Goal: Information Seeking & Learning: Check status

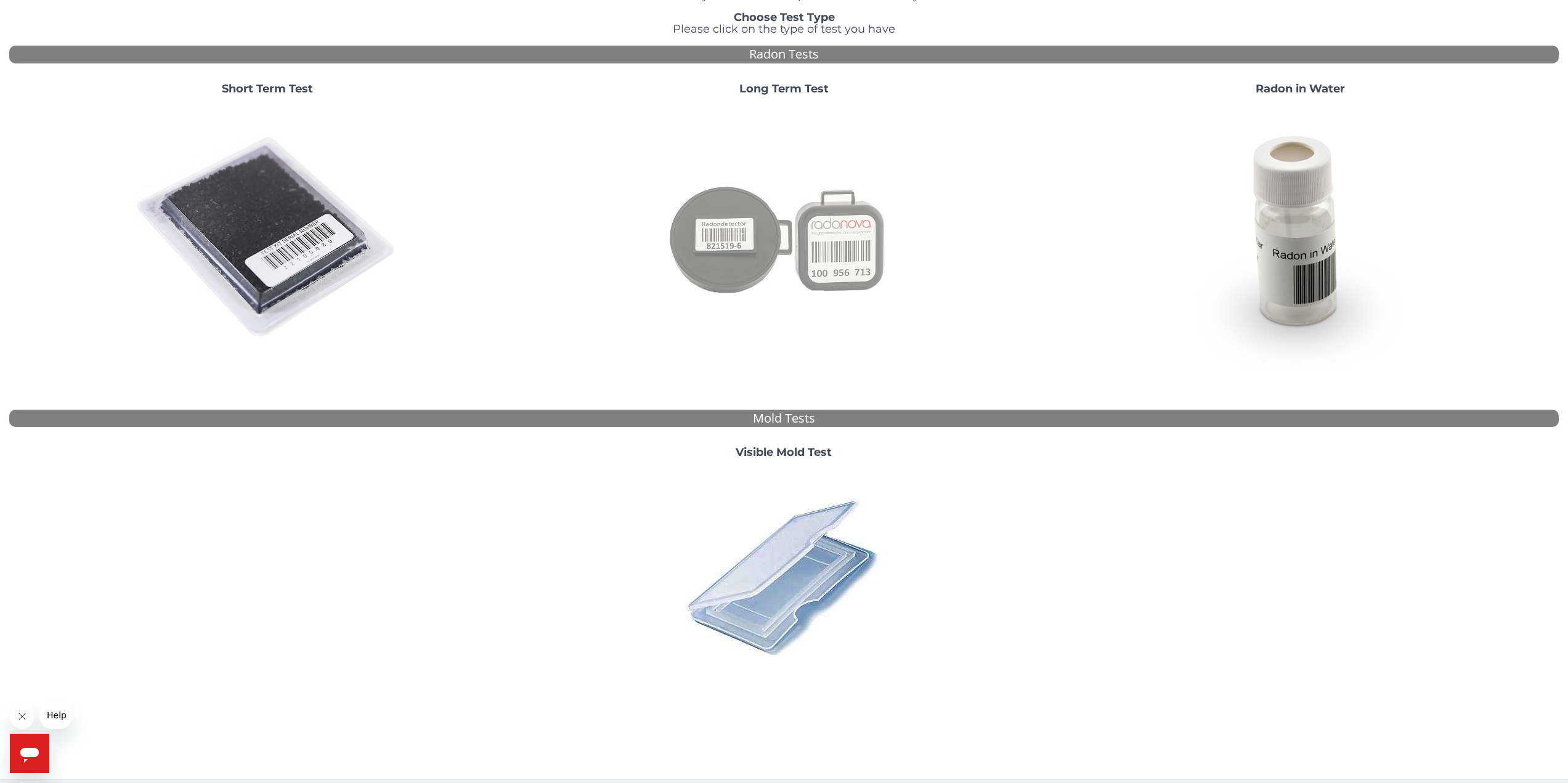
scroll to position [121, 0]
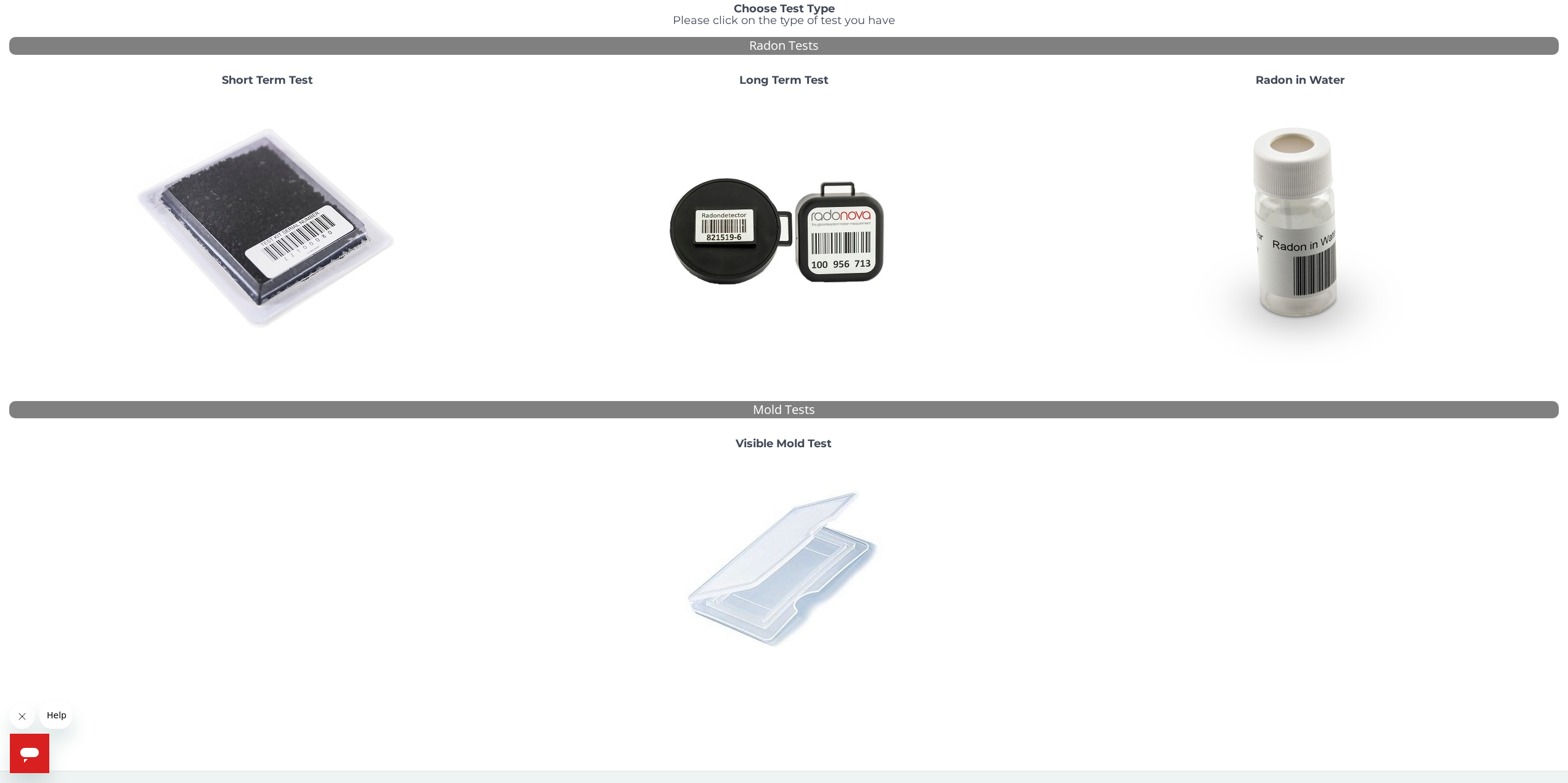
click at [805, 566] on img at bounding box center [784, 568] width 216 height 216
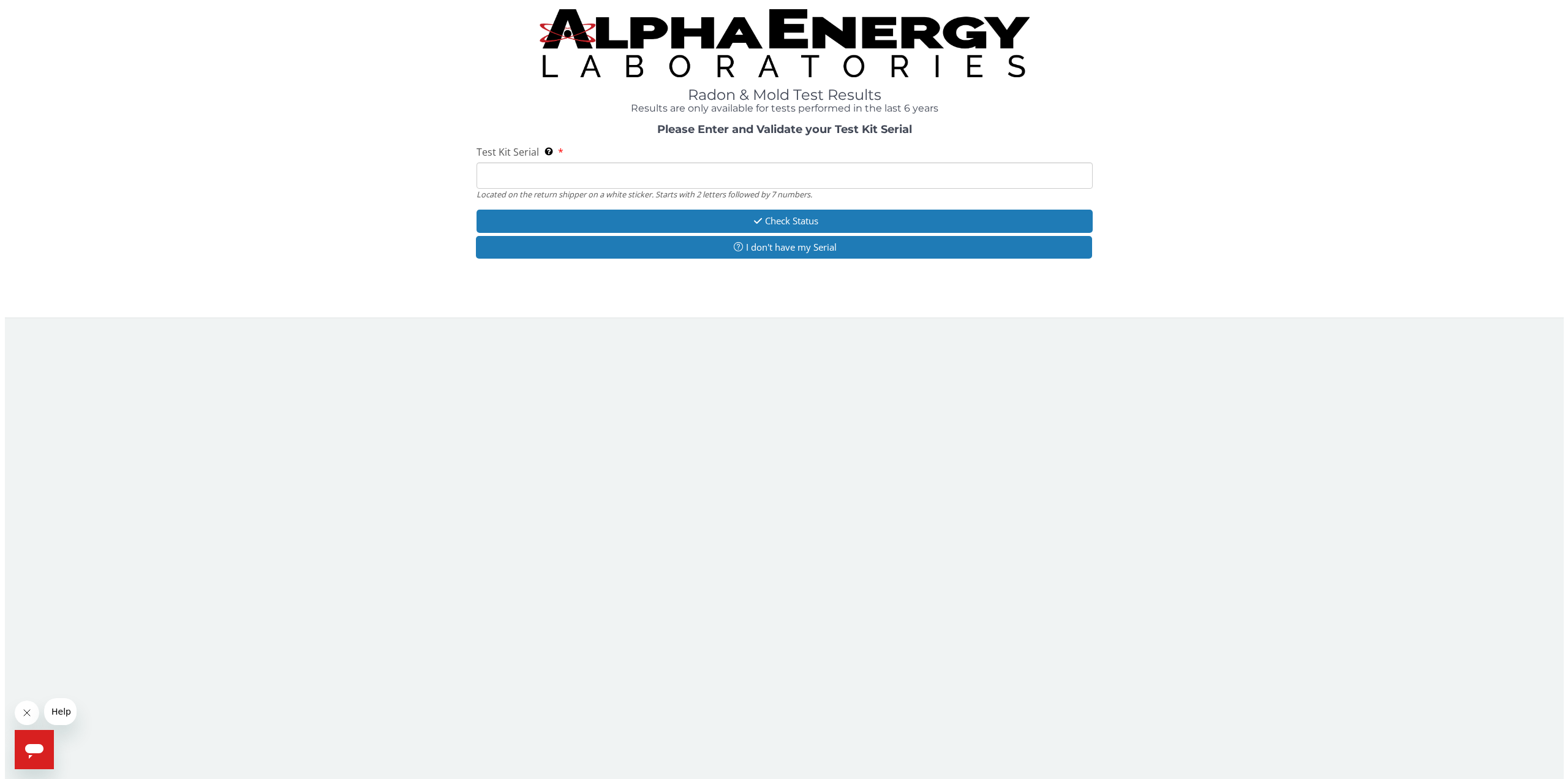
scroll to position [0, 0]
click at [782, 178] on input "Test Kit Serial Located on the return shipper on a white sticker. Starts with 2…" at bounding box center [784, 176] width 620 height 27
click at [498, 183] on input "Test Kit Serial Located on the return shipper on a white sticker. Starts with 2…" at bounding box center [784, 176] width 620 height 27
paste input "156560"
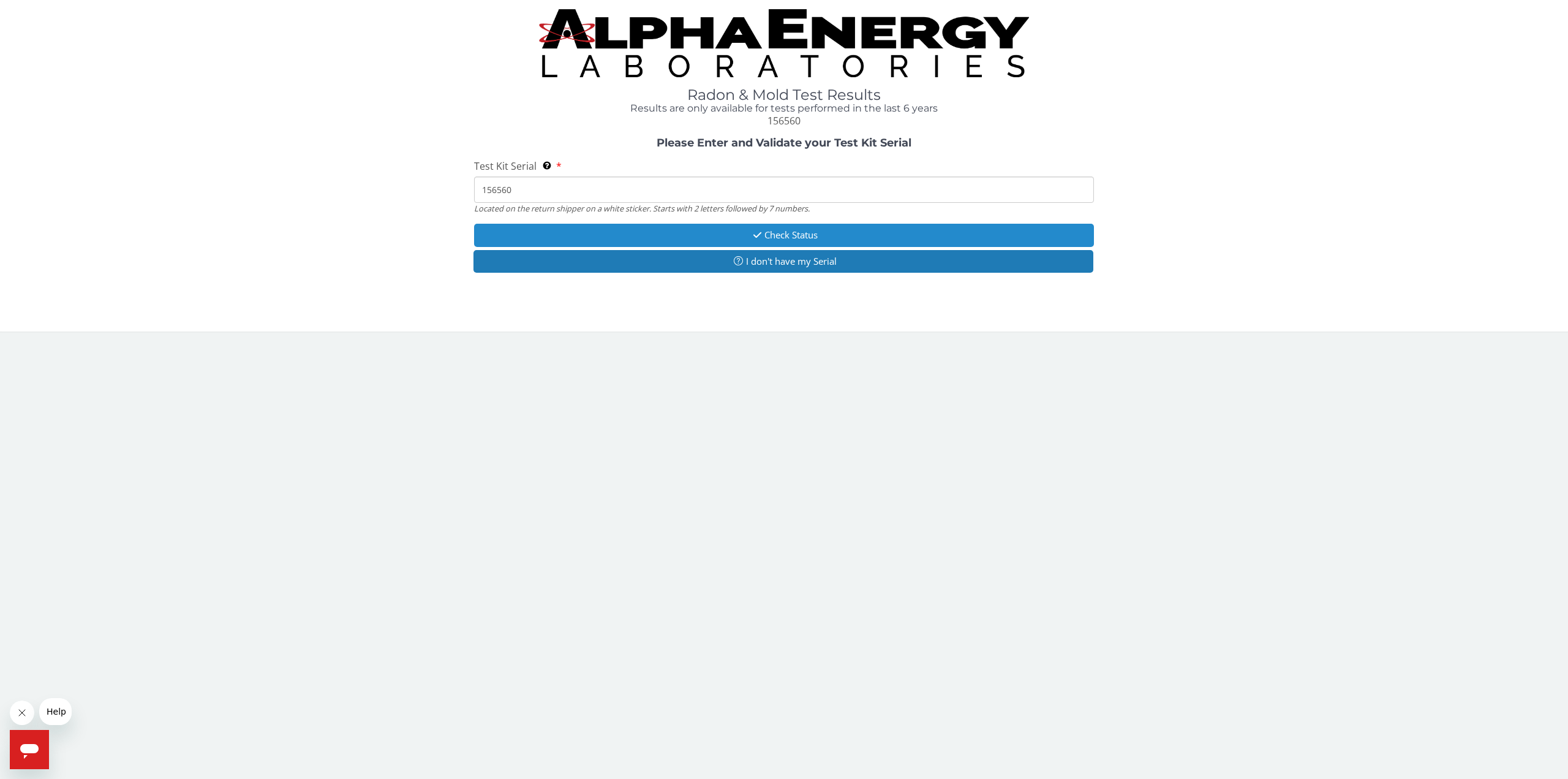
click at [820, 230] on button "Check Status" at bounding box center [784, 235] width 620 height 23
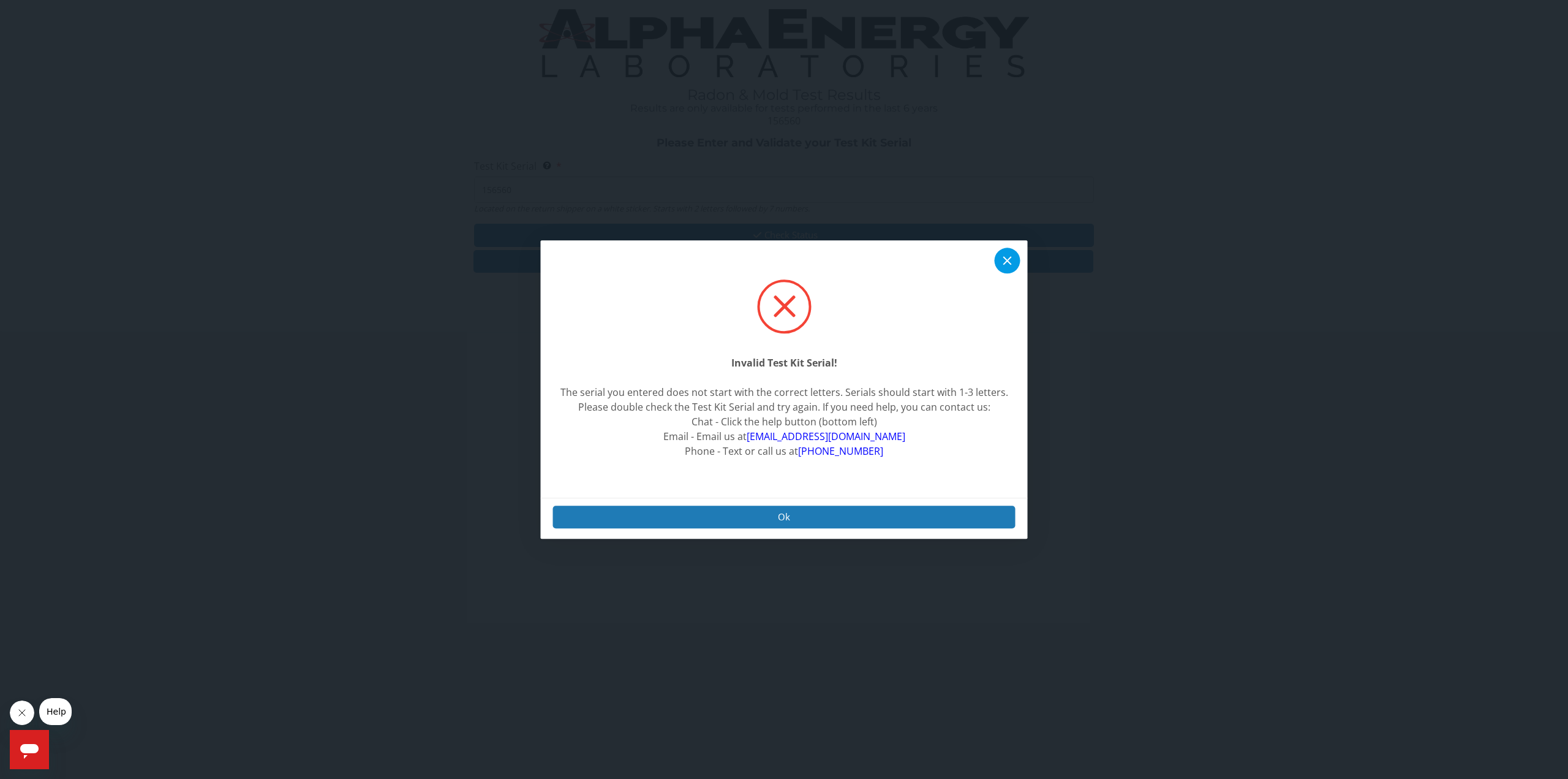
click at [1005, 260] on icon at bounding box center [1008, 261] width 15 height 15
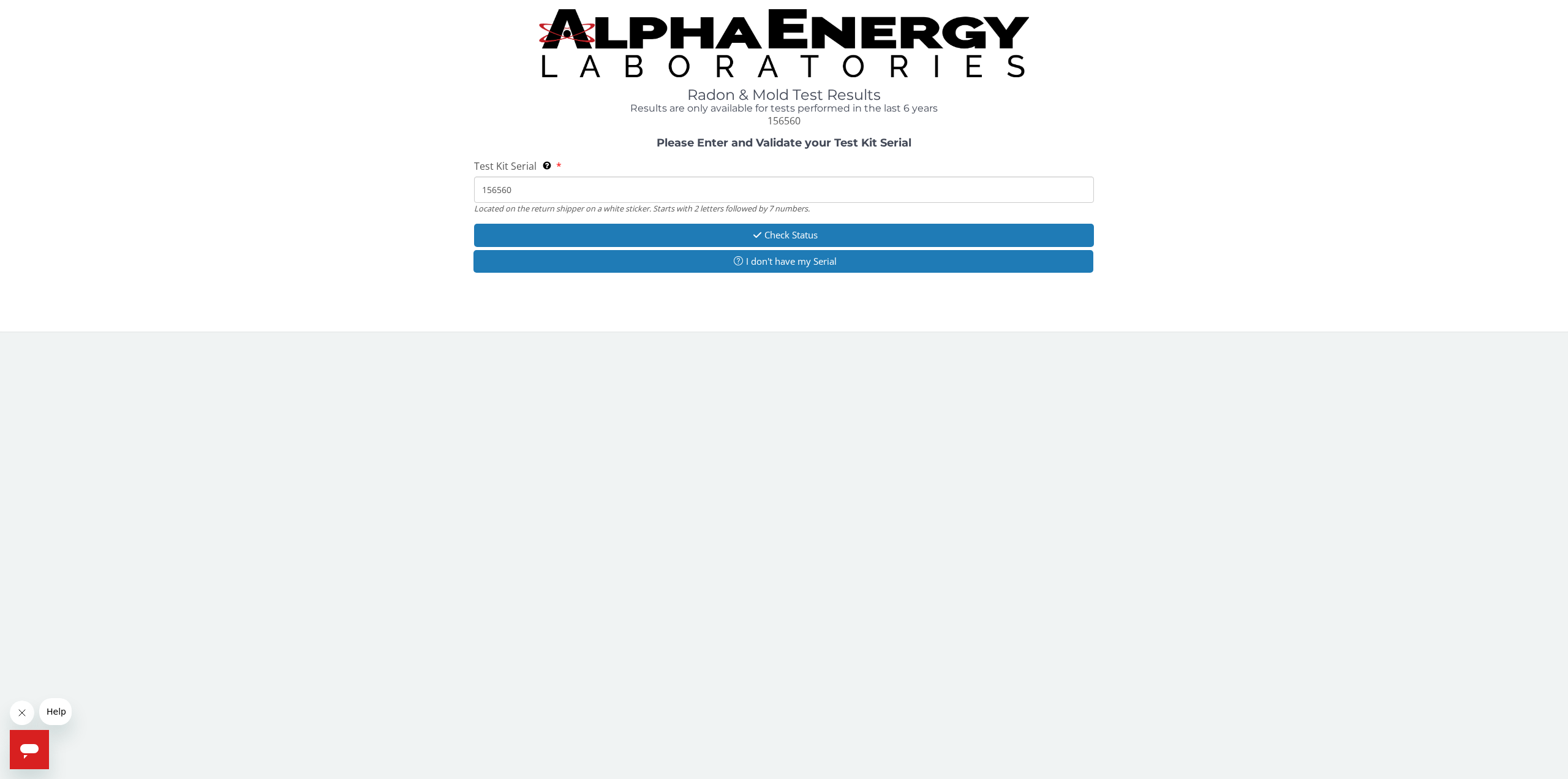
click at [529, 193] on input "156560" at bounding box center [784, 190] width 620 height 27
paste input "ML179044"
type input "ML179044"
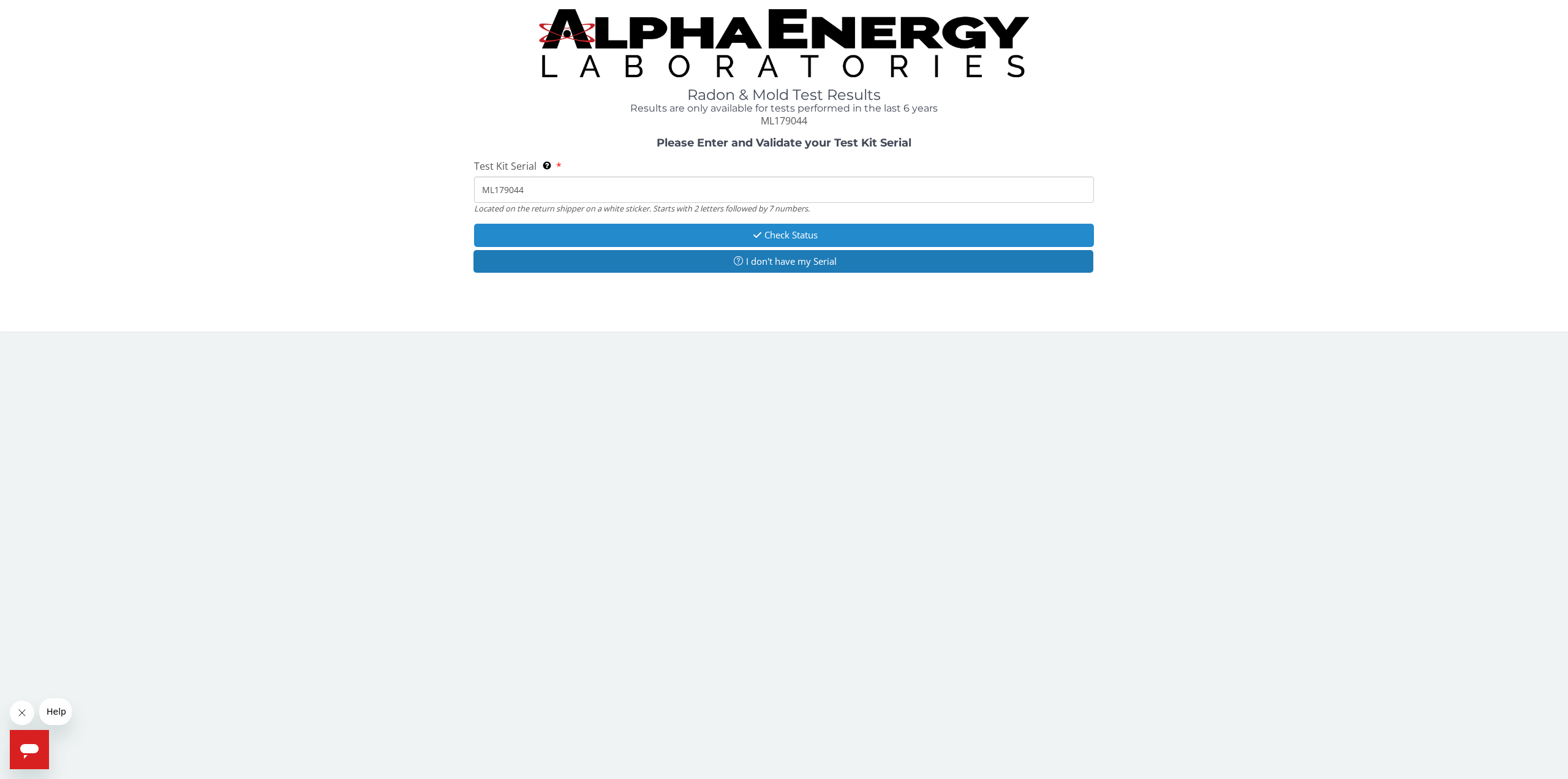
click at [796, 240] on button "Check Status" at bounding box center [784, 235] width 620 height 23
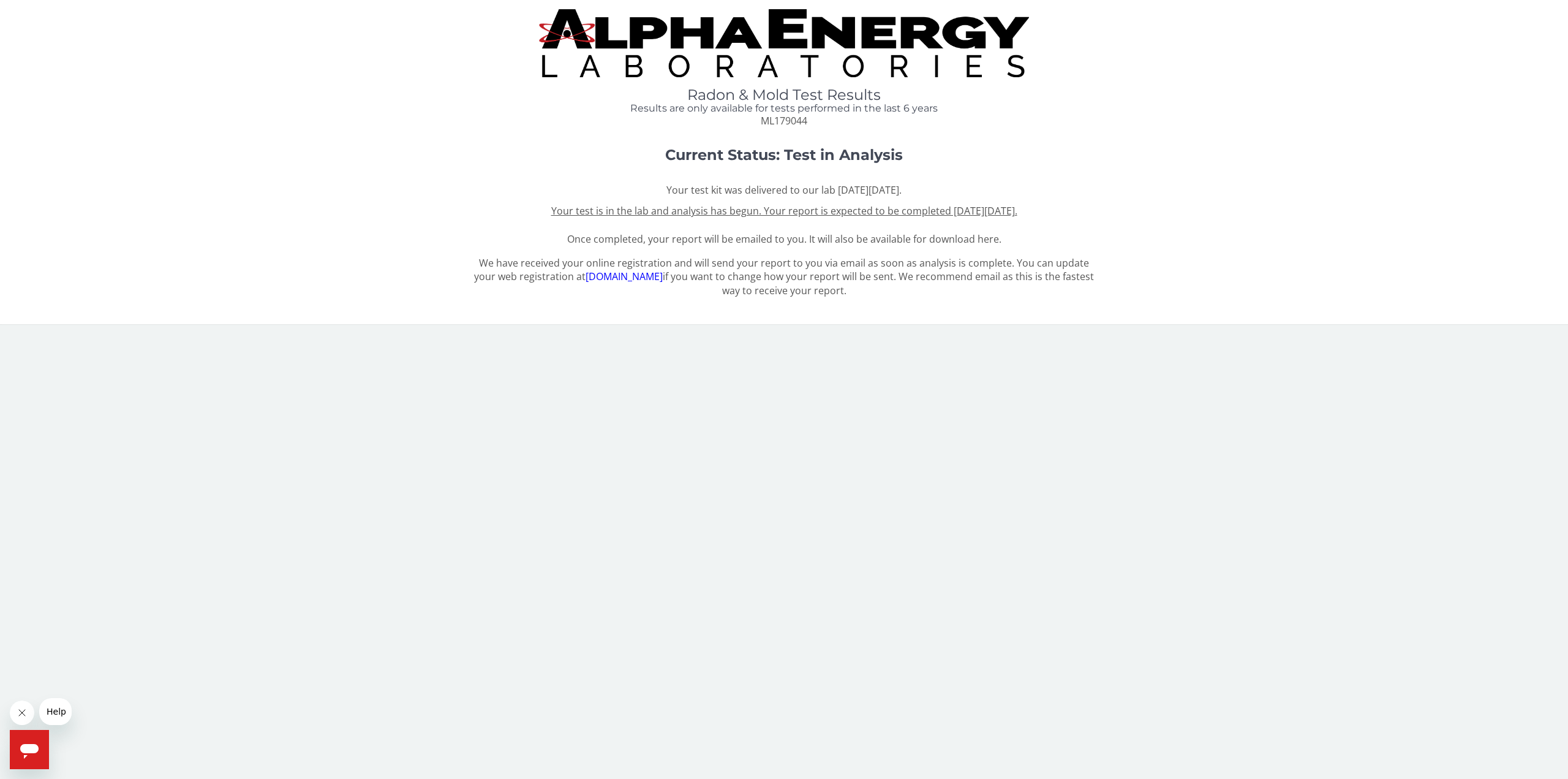
click at [979, 213] on u "Your test is in the lab and analysis has begun. Your report is expected to be c…" at bounding box center [784, 211] width 466 height 13
click at [471, 191] on div "Current Status: Test in Analysis Your test kit was delivered to our lab [DATE][…" at bounding box center [784, 196] width 1550 height 99
drag, startPoint x: 689, startPoint y: 213, endPoint x: 701, endPoint y: 214, distance: 12.0
click at [698, 214] on u "Your test is in the lab and analysis has begun. Your report is expected to be c…" at bounding box center [784, 211] width 466 height 13
